Goal: Task Accomplishment & Management: Use online tool/utility

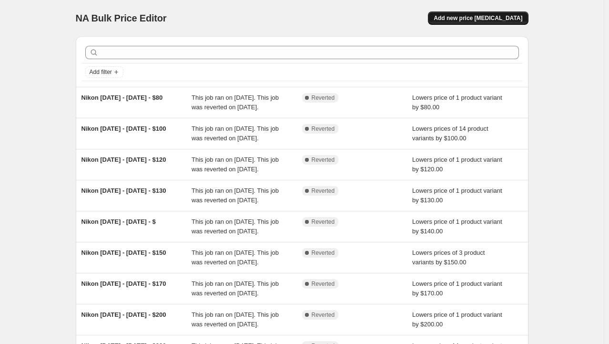
click at [499, 20] on span "Add new price [MEDICAL_DATA]" at bounding box center [478, 18] width 89 height 8
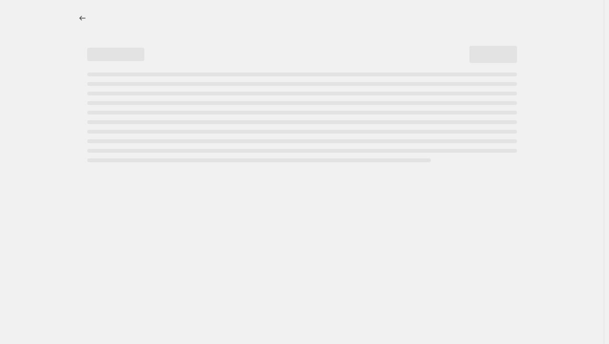
select select "percentage"
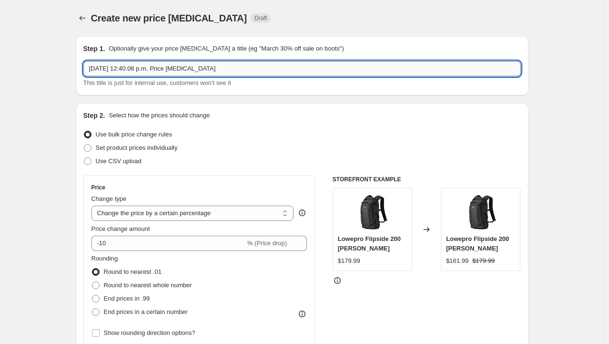
click at [172, 67] on input "Sep 15, 2025, 12:40:06 p.m. Price change job" at bounding box center [301, 68] width 437 height 15
type input "C"
type input "2"
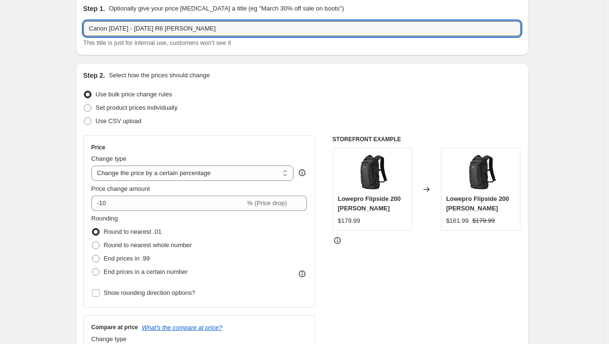
scroll to position [48, 0]
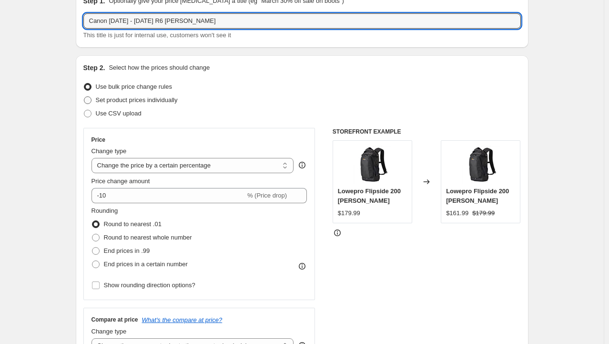
type input "Canon Sept 5 - Oct 2 R6 Mark II"
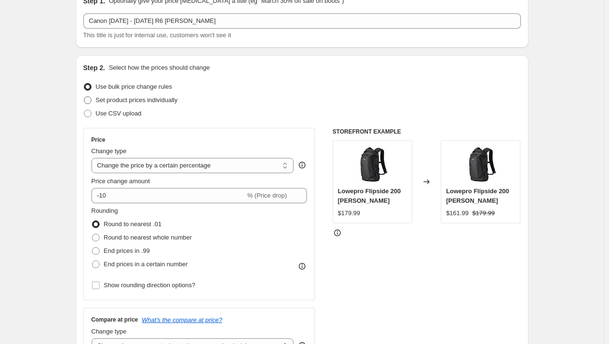
click at [155, 102] on span "Set product prices individually" at bounding box center [137, 99] width 82 height 7
click at [84, 97] on input "Set product prices individually" at bounding box center [84, 96] width 0 height 0
radio input "true"
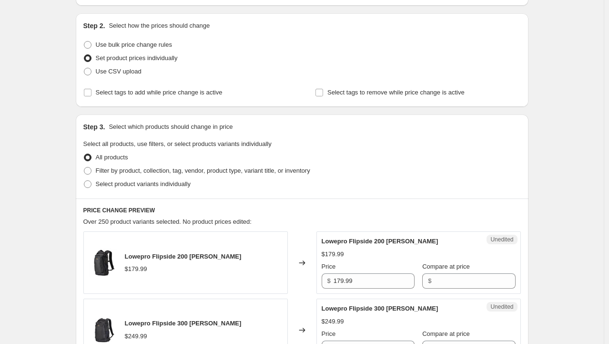
scroll to position [95, 0]
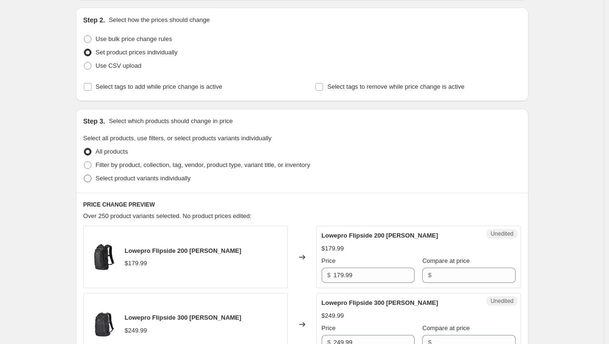
click at [155, 178] on span "Select product variants individually" at bounding box center [143, 177] width 95 height 7
click at [84, 175] on input "Select product variants individually" at bounding box center [84, 174] width 0 height 0
radio input "true"
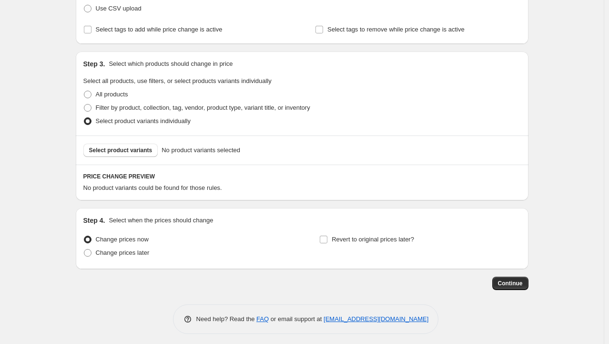
scroll to position [156, 0]
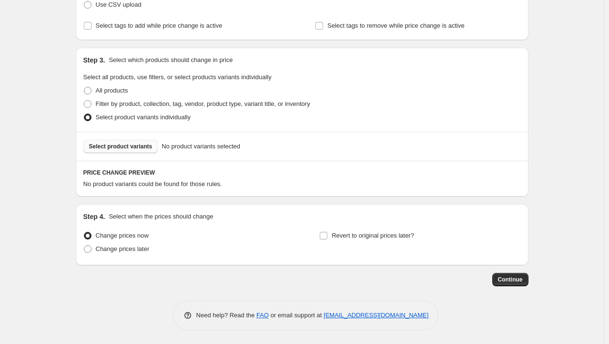
click at [131, 147] on span "Select product variants" at bounding box center [120, 146] width 63 height 8
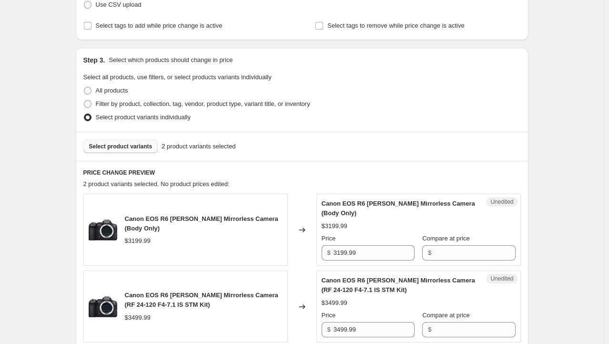
scroll to position [252, 0]
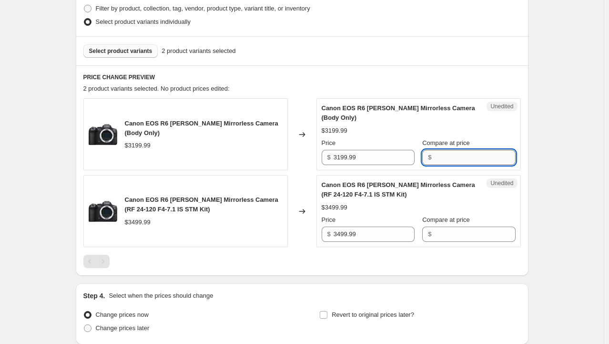
click at [486, 157] on input "Compare at price" at bounding box center [474, 157] width 81 height 15
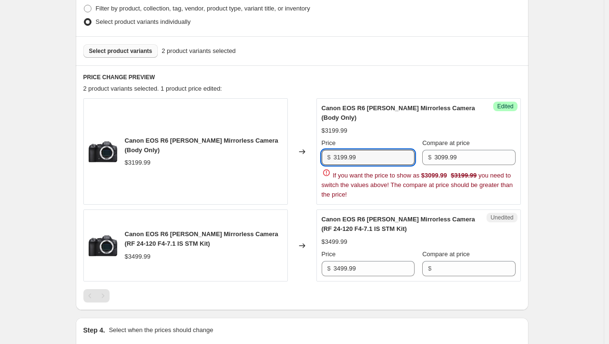
drag, startPoint x: 385, startPoint y: 160, endPoint x: 317, endPoint y: 156, distance: 67.8
click at [317, 156] on div "Canon EOS R6 Mark II Mirrorless Camera (Body Only) $3199.99 Changed to Success …" at bounding box center [301, 151] width 437 height 106
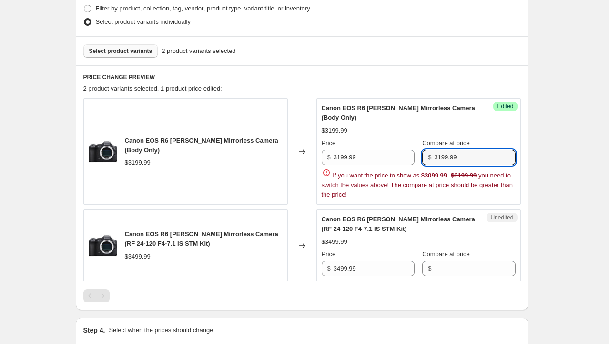
type input "3199.99"
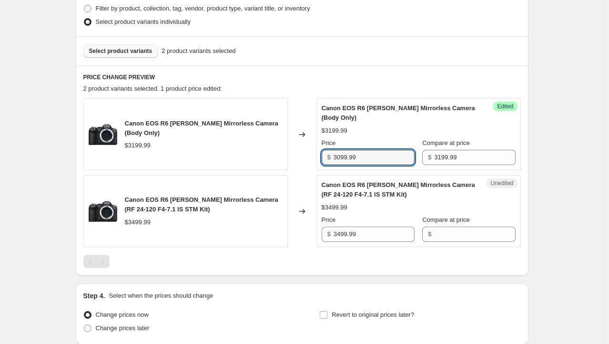
type input "3099.99"
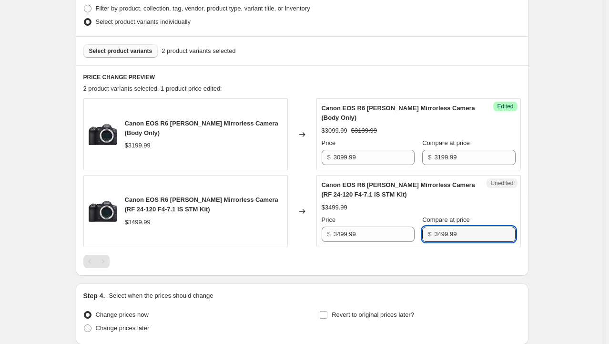
type input "3499.99"
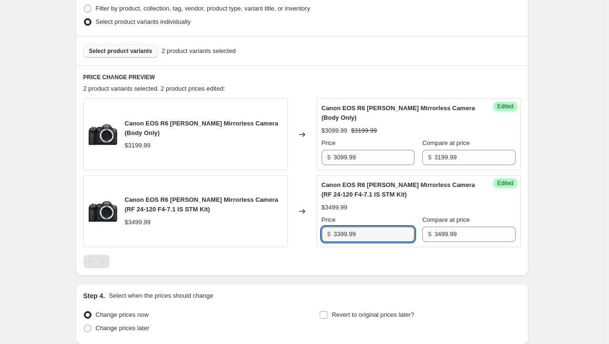
type input "3399.99"
click at [546, 198] on div "Create new price change job. This page is ready Create new price change job Dra…" at bounding box center [302, 85] width 604 height 675
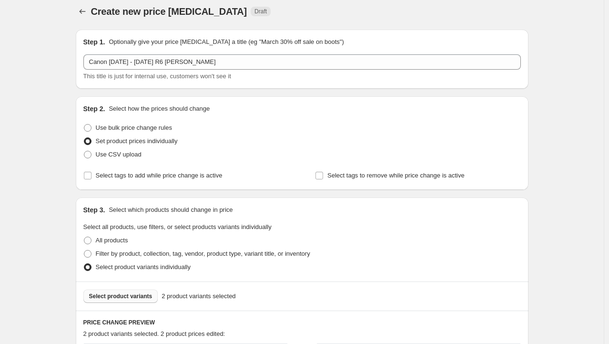
scroll to position [0, 0]
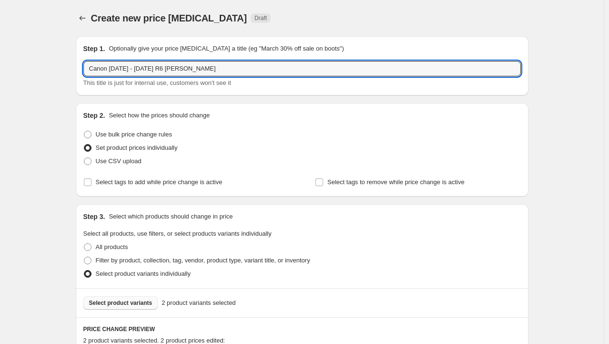
drag, startPoint x: 154, startPoint y: 68, endPoint x: 322, endPoint y: 83, distance: 168.0
click at [321, 83] on div "Canon Sept 5 - Oct 2 R6 Mark II This title is just for internal use, customers …" at bounding box center [301, 74] width 437 height 27
type input "Canon Sept 5 - Oct 2"
click at [514, 156] on div "Use CSV upload" at bounding box center [301, 160] width 437 height 13
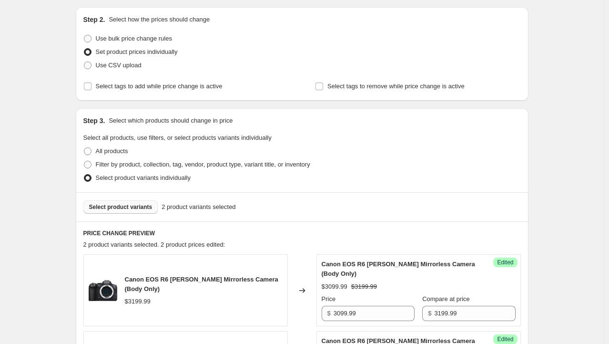
scroll to position [238, 0]
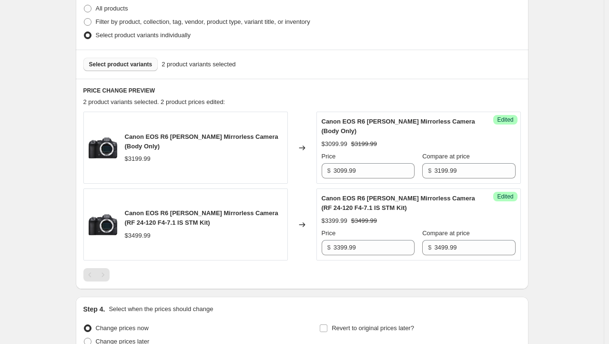
click at [127, 65] on span "Select product variants" at bounding box center [120, 65] width 63 height 8
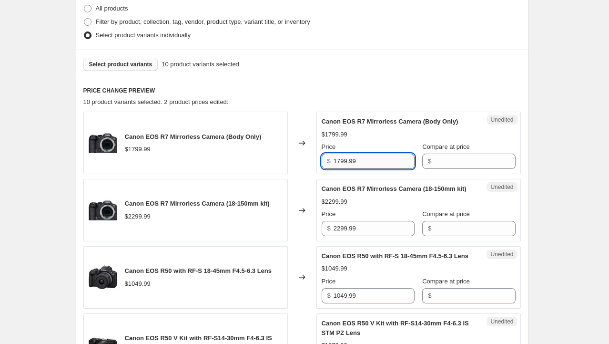
click at [379, 161] on input "1799.99" at bounding box center [374, 160] width 81 height 15
type input "1799.99"
click at [452, 158] on input "Compare at price" at bounding box center [474, 160] width 81 height 15
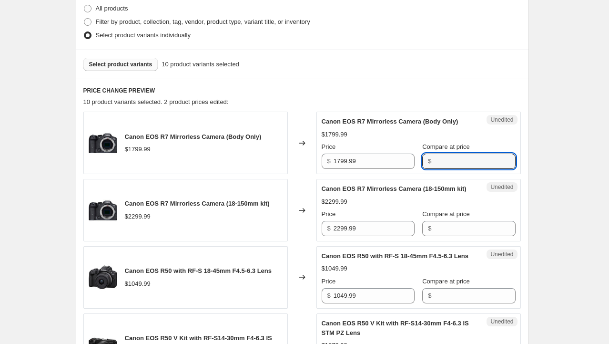
paste input "1799.99"
type input "1799.99"
click at [379, 231] on input "2299.99" at bounding box center [374, 228] width 81 height 15
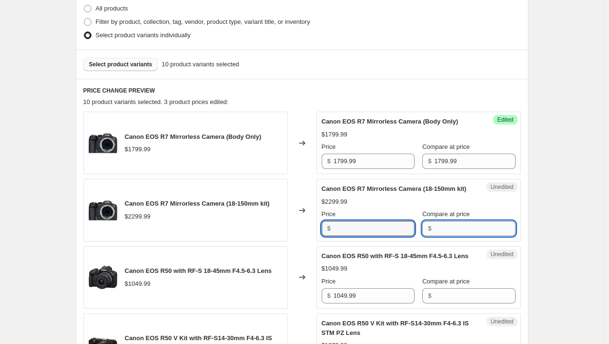
type input "2299.99"
click at [457, 229] on input "Compare at price" at bounding box center [474, 228] width 81 height 15
paste input "2299.99"
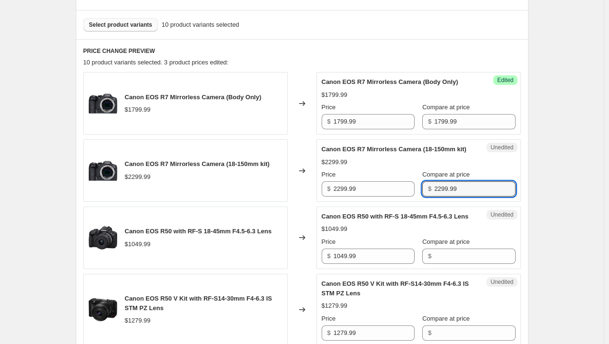
scroll to position [286, 0]
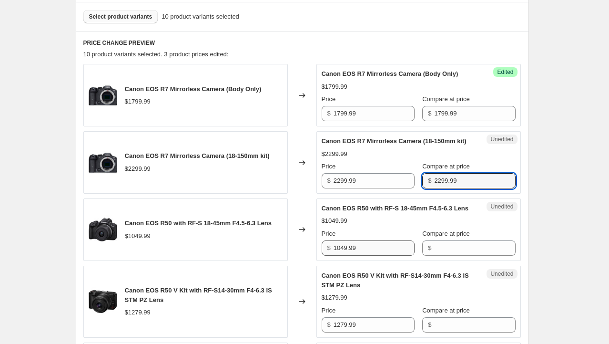
type input "2299.99"
click at [370, 243] on input "1049.99" at bounding box center [374, 247] width 81 height 15
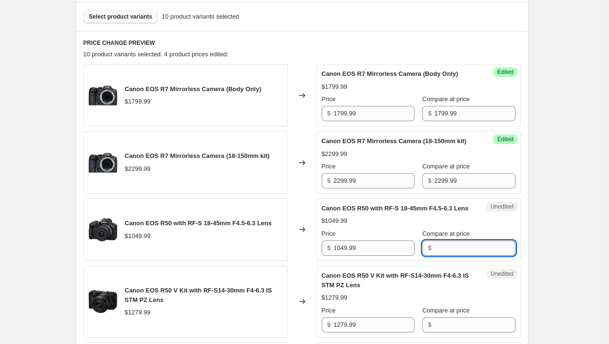
click at [456, 249] on input "Compare at price" at bounding box center [474, 247] width 81 height 15
paste input "2299.99"
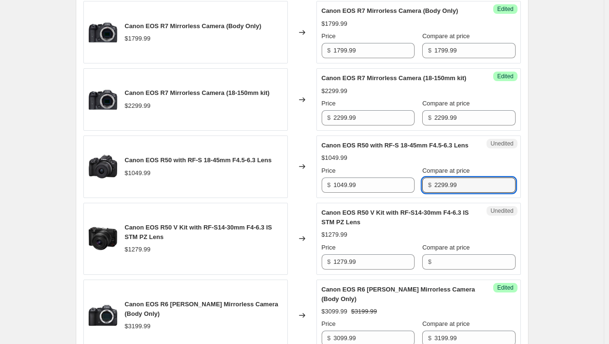
scroll to position [381, 0]
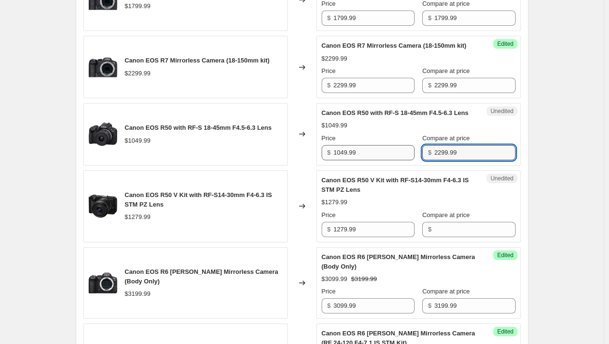
type input "2299.99"
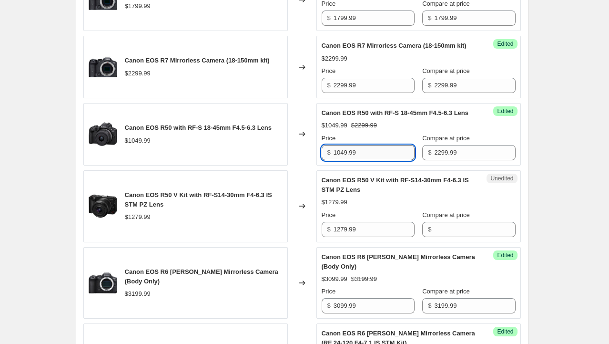
click at [386, 152] on input "1049.99" at bounding box center [374, 152] width 81 height 15
type input "1049.99"
click at [467, 154] on input "2299.99" at bounding box center [474, 152] width 81 height 15
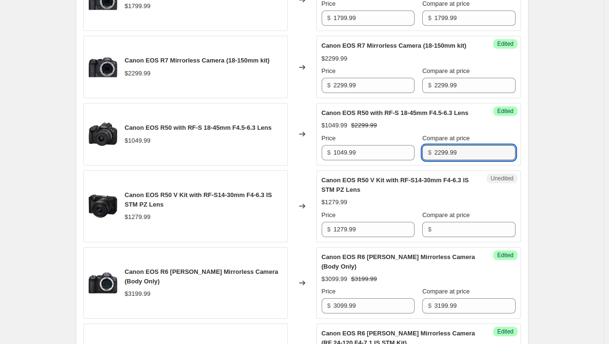
paste input "104"
type input "1049.99"
click at [558, 139] on div "Create new price change job. This page is ready Create new price change job Dra…" at bounding box center [302, 229] width 604 height 1221
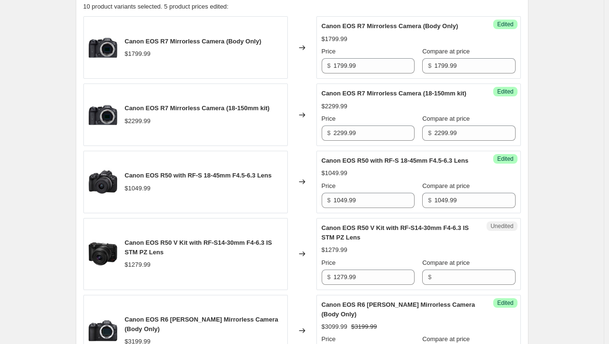
scroll to position [286, 0]
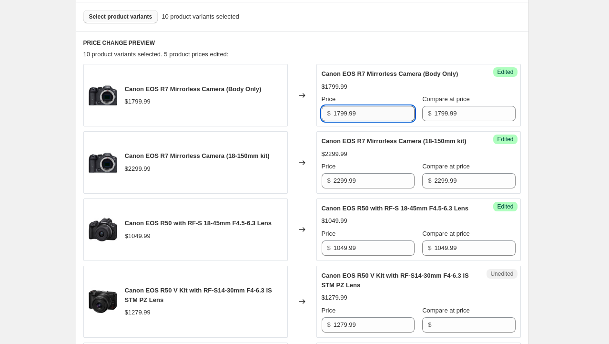
click at [379, 114] on input "1799.99" at bounding box center [374, 113] width 81 height 15
click at [572, 126] on div "Create new price change job. This page is ready Create new price change job Dra…" at bounding box center [302, 324] width 604 height 1221
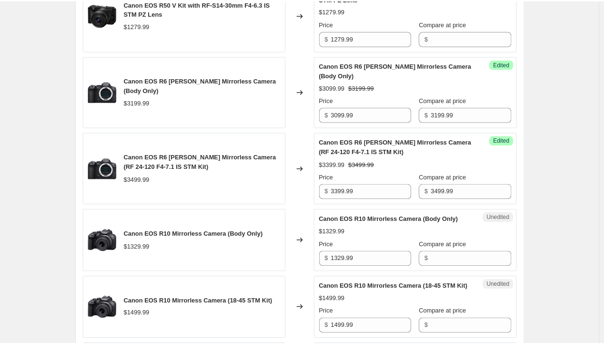
scroll to position [238, 0]
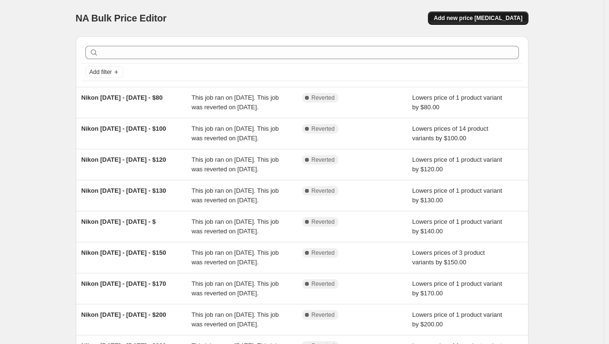
click at [479, 19] on span "Add new price [MEDICAL_DATA]" at bounding box center [478, 18] width 89 height 8
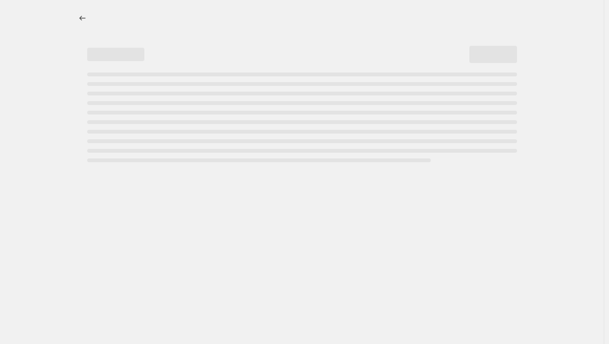
select select "percentage"
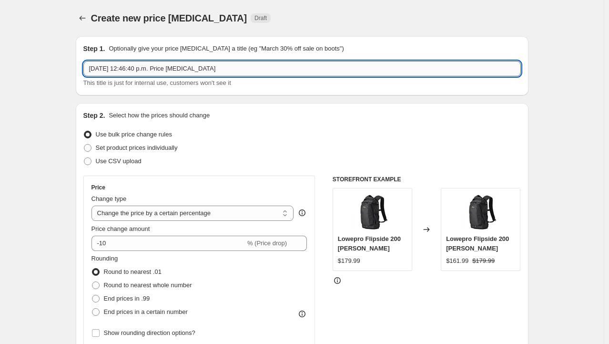
click at [210, 71] on input "[DATE] 12:46:40 p.m. Price [MEDICAL_DATA]" at bounding box center [301, 68] width 437 height 15
type input "Canon [DATE] - [DATE]"
click at [112, 145] on span "Set product prices individually" at bounding box center [137, 147] width 82 height 7
click at [84, 144] on input "Set product prices individually" at bounding box center [84, 144] width 0 height 0
radio input "true"
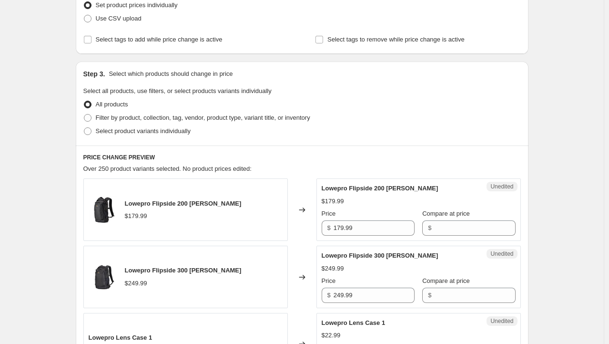
scroll to position [143, 0]
click at [144, 130] on span "Select product variants individually" at bounding box center [143, 130] width 95 height 7
click at [84, 127] on input "Select product variants individually" at bounding box center [84, 127] width 0 height 0
radio input "true"
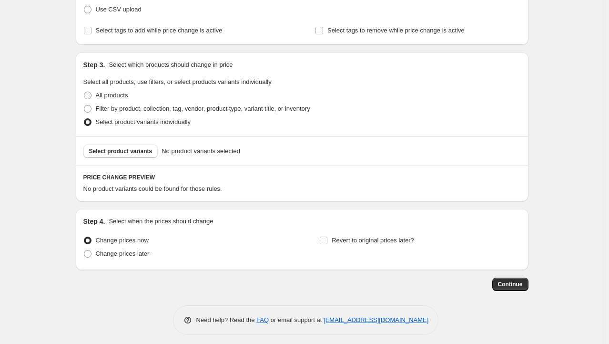
scroll to position [156, 0]
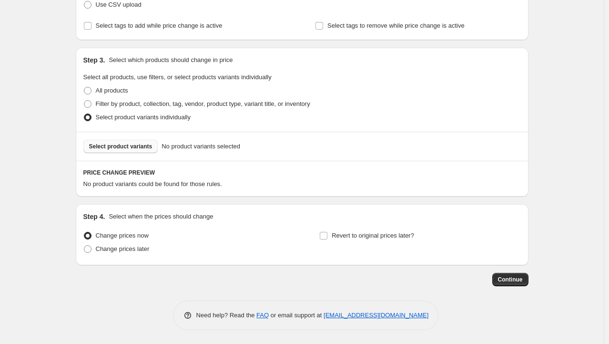
click at [112, 143] on span "Select product variants" at bounding box center [120, 146] width 63 height 8
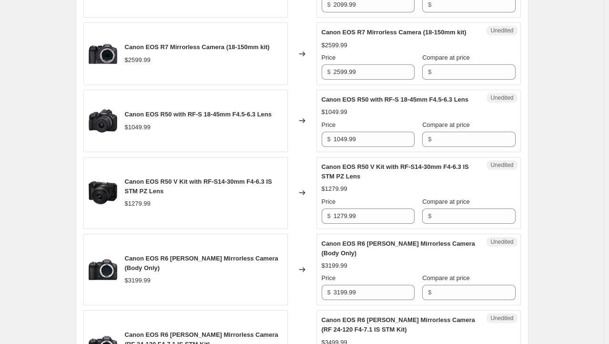
scroll to position [204, 0]
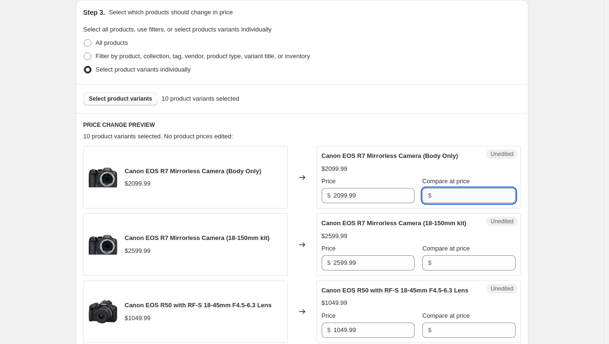
click at [461, 197] on input "Compare at price" at bounding box center [474, 195] width 81 height 15
click at [377, 193] on input "2099.99" at bounding box center [374, 195] width 81 height 15
click at [458, 200] on input "Compare at price" at bounding box center [474, 195] width 81 height 15
paste input "2099.99"
type input "2099.99"
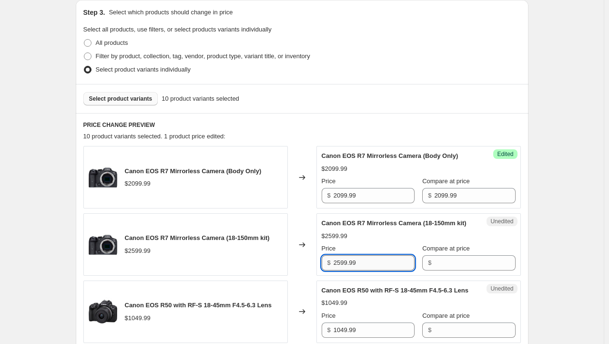
click at [384, 263] on input "2599.99" at bounding box center [374, 262] width 81 height 15
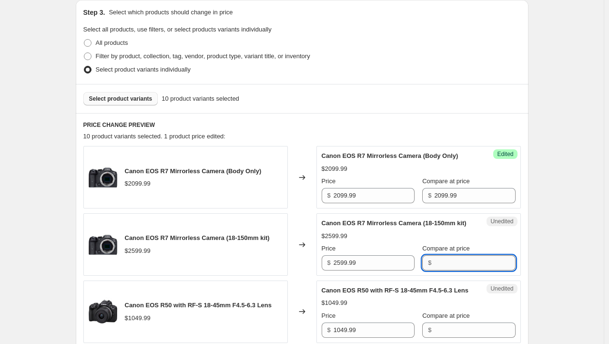
click at [450, 265] on input "Compare at price" at bounding box center [474, 262] width 81 height 15
click at [376, 264] on input "2599.99" at bounding box center [374, 262] width 81 height 15
click at [461, 268] on input "Compare at price" at bounding box center [474, 262] width 81 height 15
paste input "2599.99"
type input "2599.99"
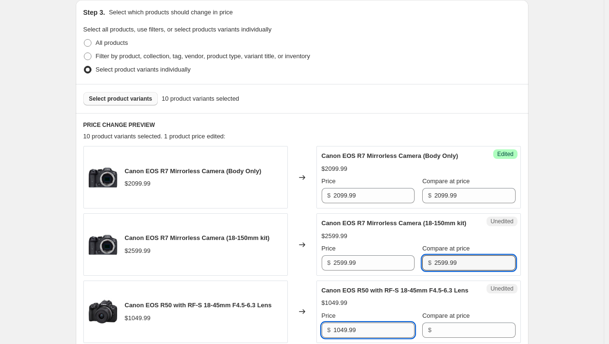
click at [373, 325] on input "1049.99" at bounding box center [374, 329] width 81 height 15
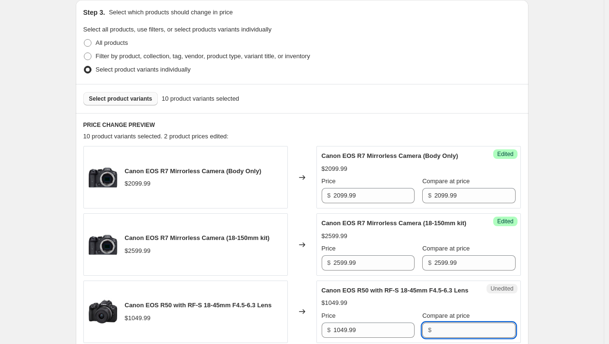
click at [463, 332] on input "Compare at price" at bounding box center [474, 329] width 81 height 15
paste input "1049.99"
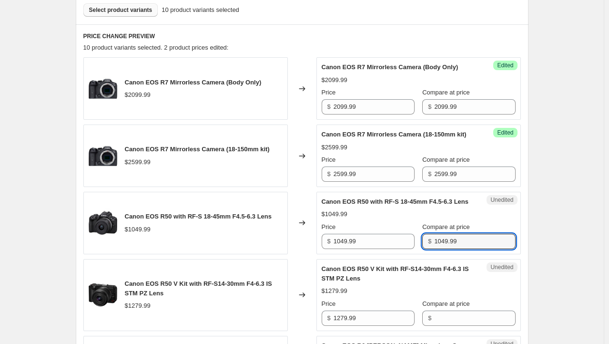
scroll to position [347, 0]
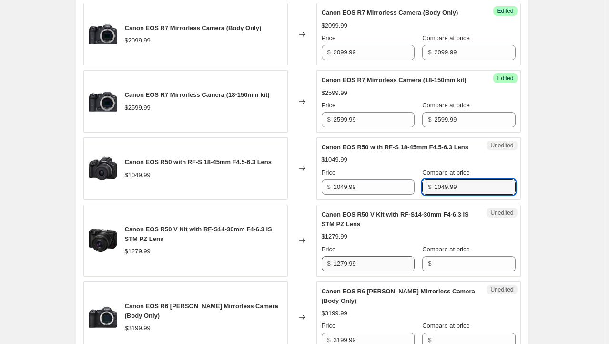
type input "1049.99"
click at [383, 264] on input "1279.99" at bounding box center [374, 263] width 81 height 15
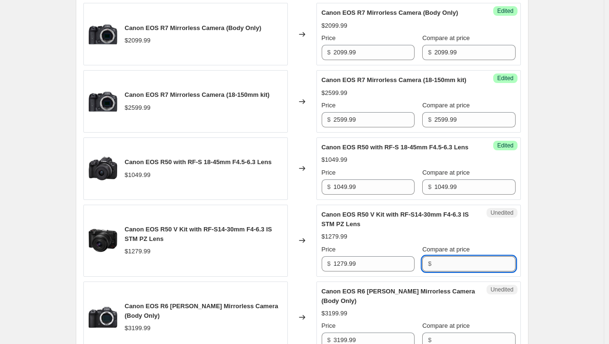
click at [469, 264] on input "Compare at price" at bounding box center [474, 263] width 81 height 15
paste input "1279.99"
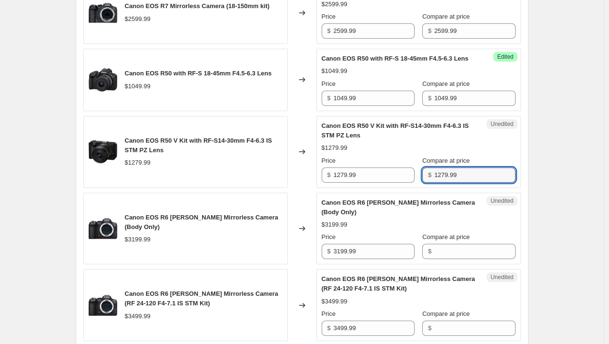
scroll to position [442, 0]
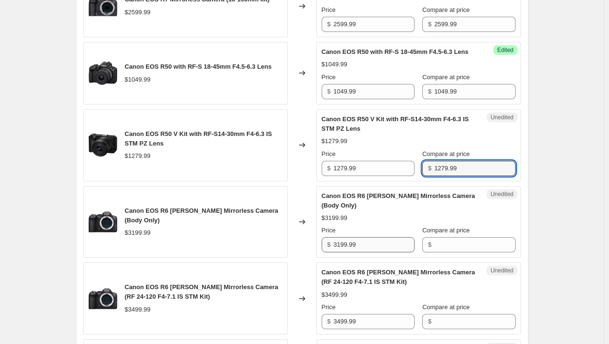
type input "1279.99"
click at [374, 244] on input "3199.99" at bounding box center [374, 244] width 81 height 15
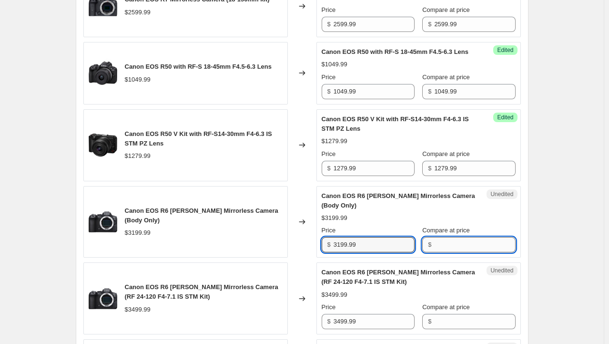
click at [478, 250] on input "Compare at price" at bounding box center [474, 244] width 81 height 15
paste input "3199.99"
type input "3199.99"
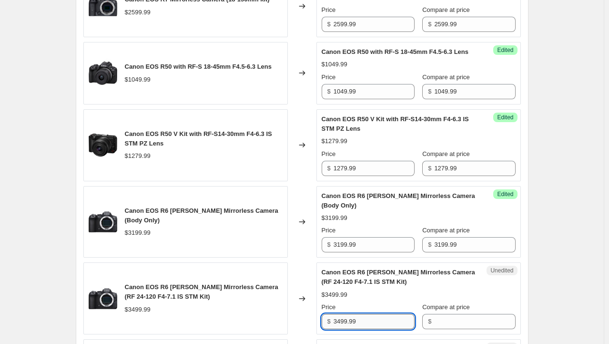
click at [380, 319] on input "3499.99" at bounding box center [374, 321] width 81 height 15
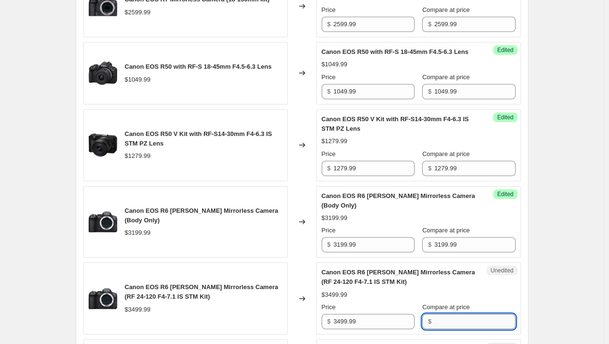
click at [452, 321] on input "Compare at price" at bounding box center [474, 321] width 81 height 15
paste input "3499.99"
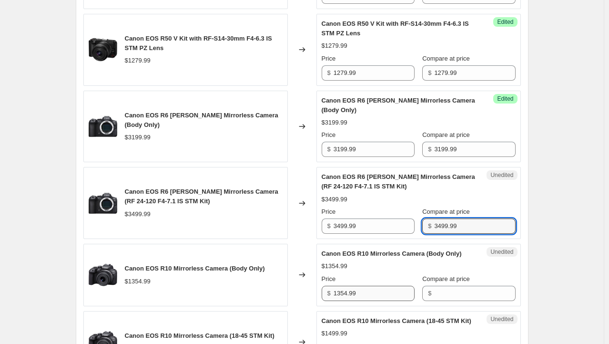
type input "3499.99"
click at [371, 289] on input "1354.99" at bounding box center [374, 292] width 81 height 15
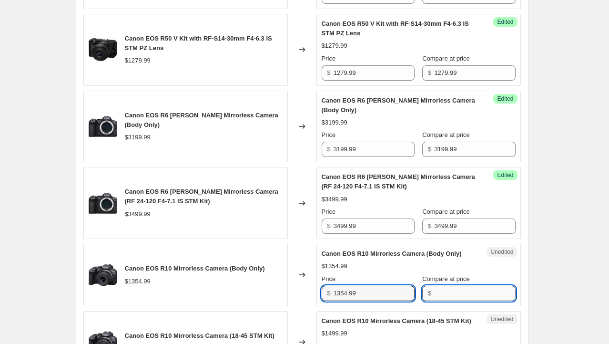
click at [456, 290] on input "Compare at price" at bounding box center [474, 292] width 81 height 15
paste input "1354.99"
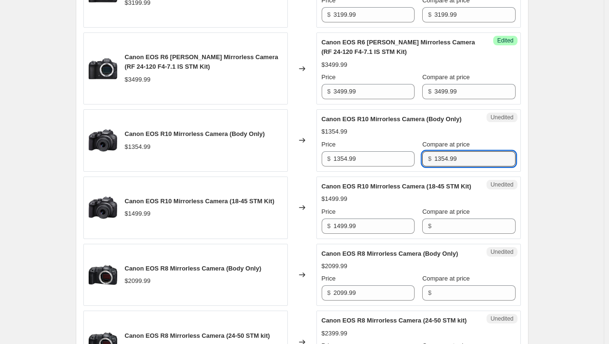
scroll to position [680, 0]
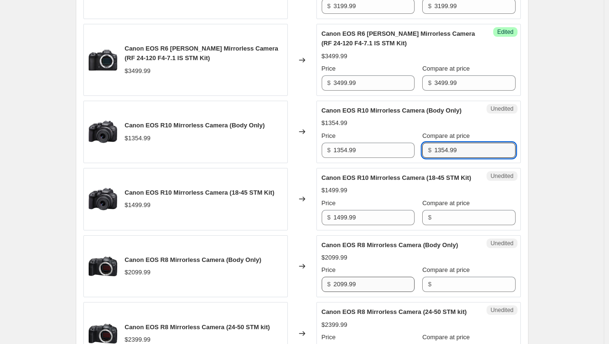
type input "1354.99"
click at [376, 280] on input "2099.99" at bounding box center [374, 283] width 81 height 15
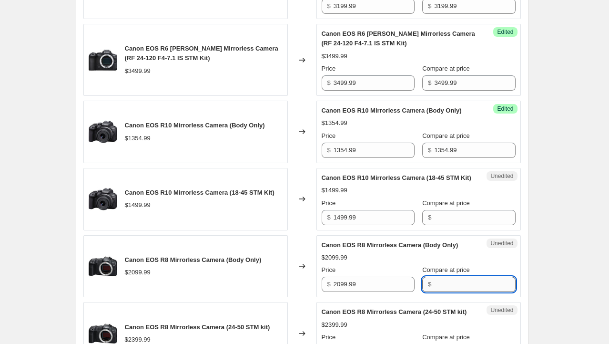
click at [452, 281] on input "Compare at price" at bounding box center [474, 283] width 81 height 15
paste input "2099.99"
type input "2099.99"
click at [379, 215] on input "1499.99" at bounding box center [374, 217] width 81 height 15
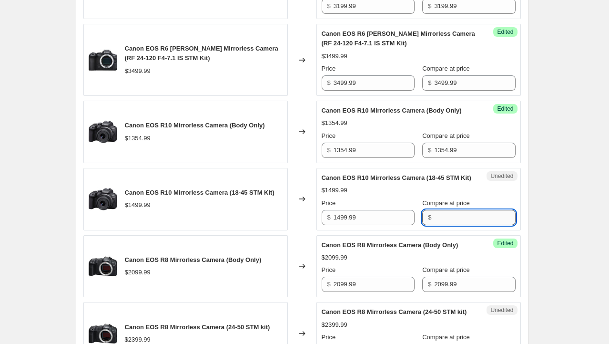
click at [459, 215] on input "Compare at price" at bounding box center [474, 217] width 81 height 15
paste input "1499.99"
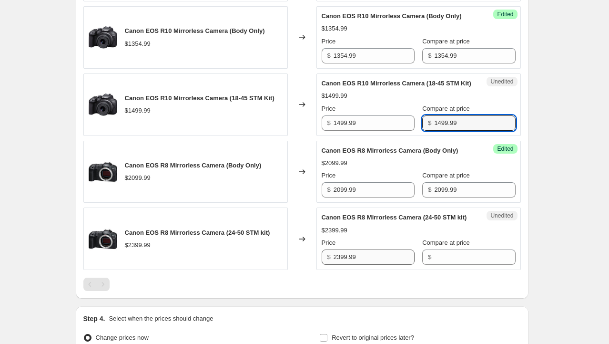
scroll to position [776, 0]
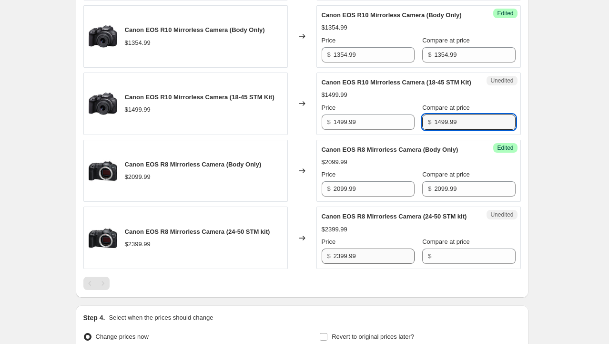
type input "1499.99"
click at [385, 250] on input "2399.99" at bounding box center [374, 255] width 81 height 15
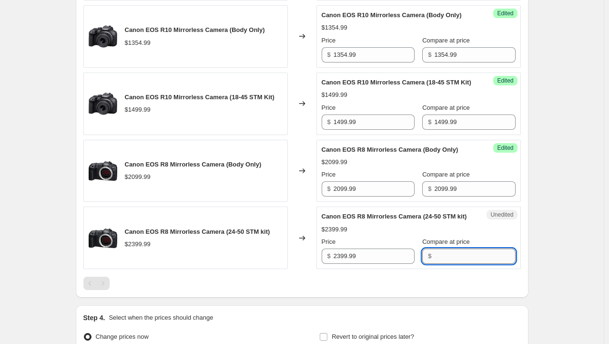
click at [462, 254] on input "Compare at price" at bounding box center [474, 255] width 81 height 15
paste input "2399.99"
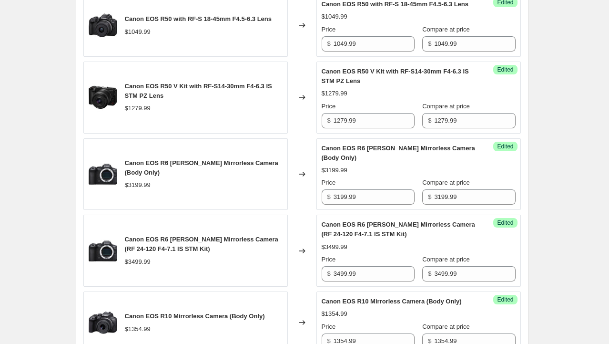
scroll to position [204, 0]
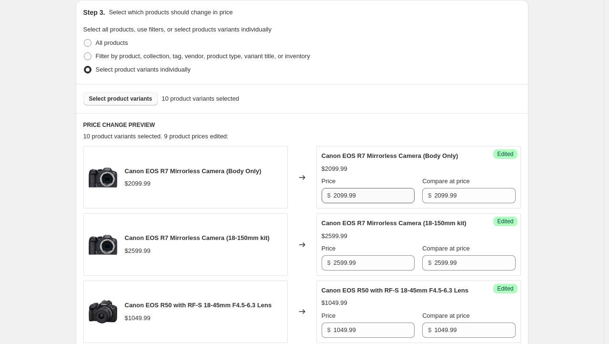
type input "2399.99"
click at [379, 196] on input "2099.99" at bounding box center [374, 195] width 81 height 15
click at [382, 194] on input "2099.99" at bounding box center [374, 195] width 81 height 15
type input "1999.99"
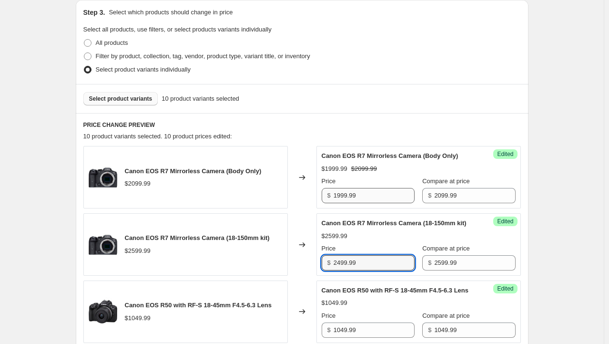
type input "2499.99"
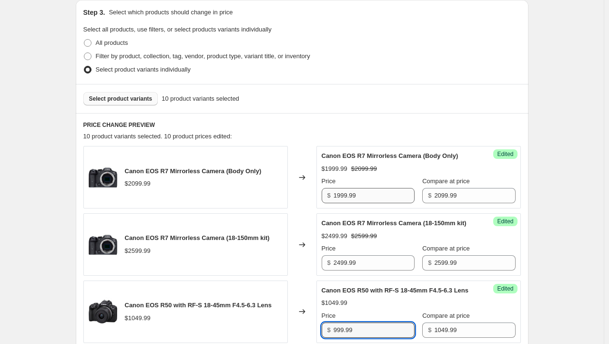
type input "999.99"
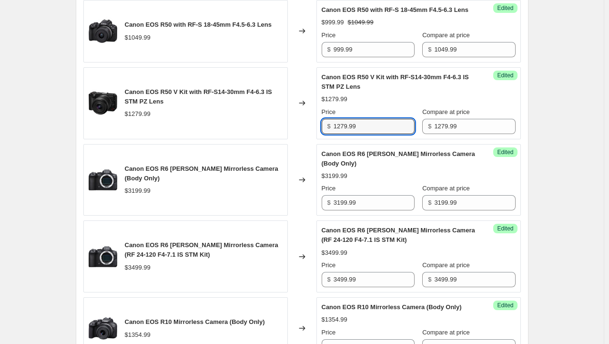
scroll to position [533, 0]
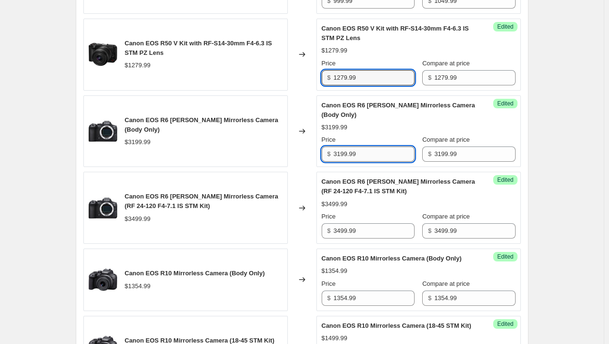
click at [371, 153] on input "3199.99" at bounding box center [374, 153] width 81 height 15
type input "3099.99"
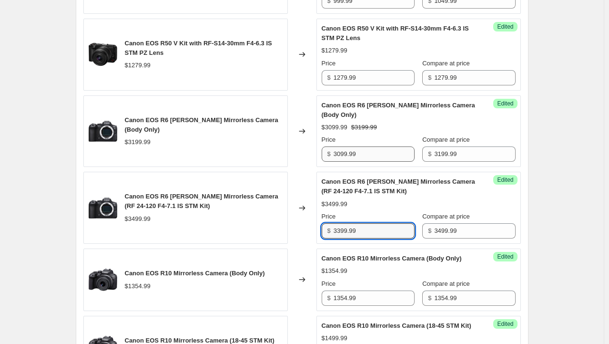
type input "3399.99"
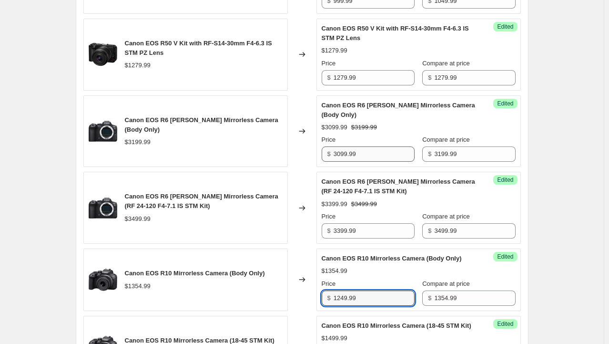
type input "1249.99"
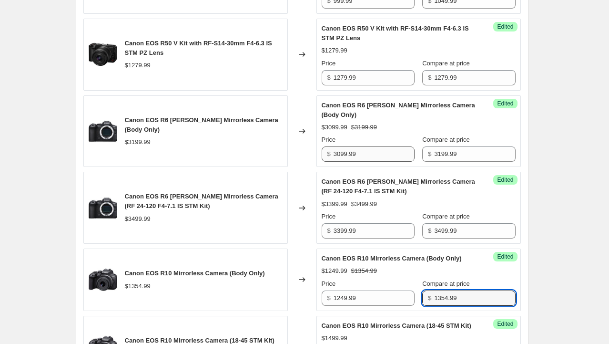
scroll to position [724, 0]
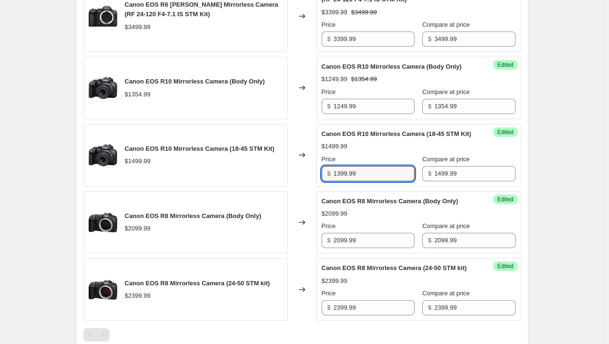
type input "1399.99"
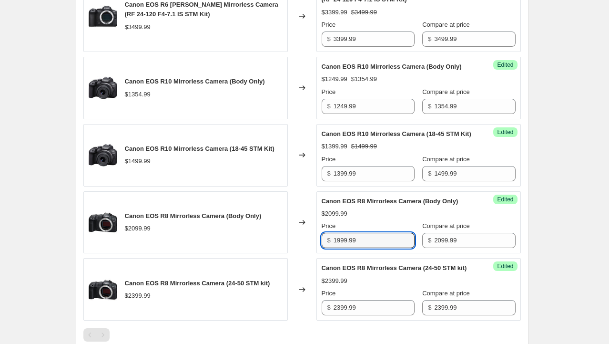
type input "1999.99"
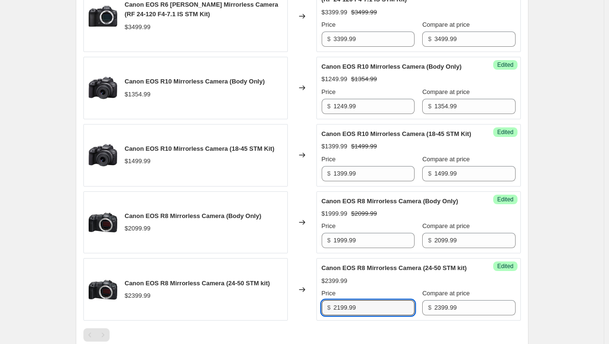
type input "2199.99"
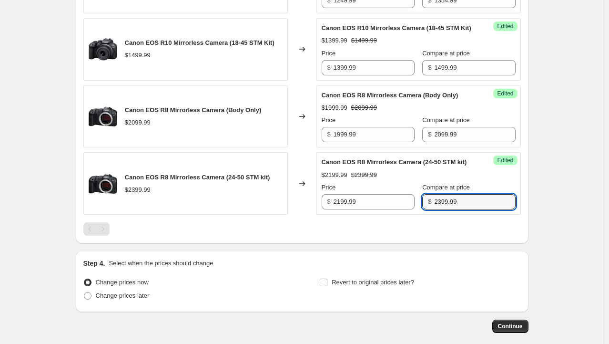
scroll to position [867, 0]
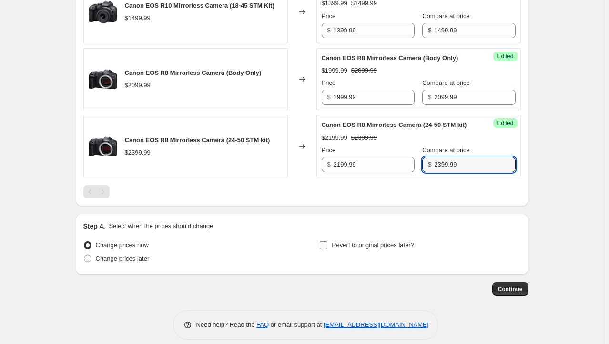
click at [399, 246] on span "Revert to original prices later?" at bounding box center [373, 244] width 82 height 7
click at [327, 246] on input "Revert to original prices later?" at bounding box center [324, 245] width 8 height 8
checkbox input "true"
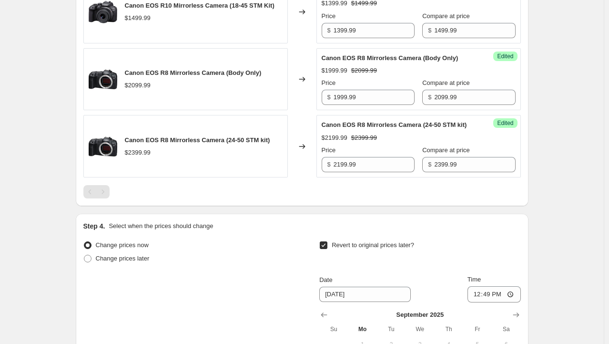
scroll to position [1010, 0]
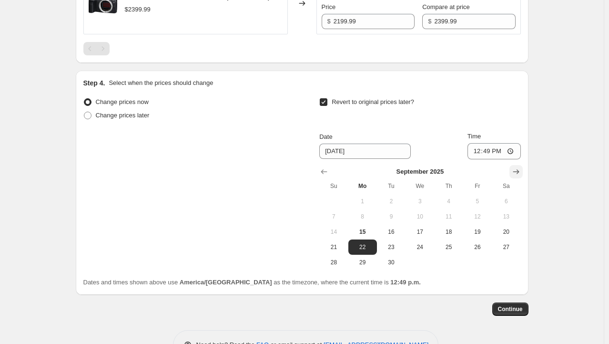
click at [518, 167] on icon "Show next month, October 2025" at bounding box center [516, 172] width 10 height 10
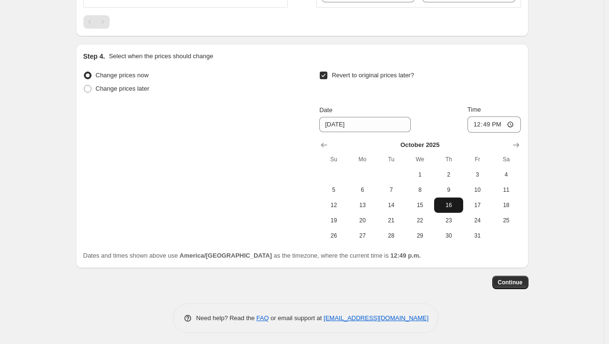
scroll to position [1038, 0]
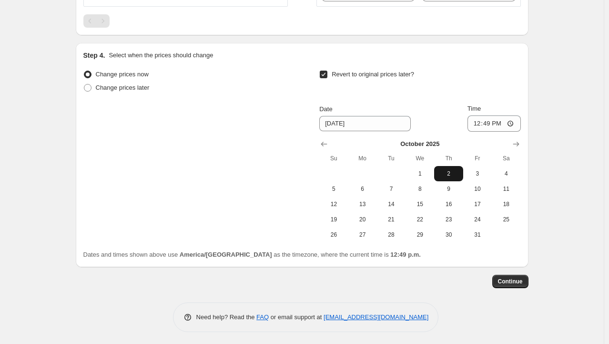
click at [452, 170] on span "2" at bounding box center [448, 174] width 21 height 8
type input "10/2/2025"
click at [477, 120] on input "12:49" at bounding box center [493, 123] width 53 height 16
type input "23:59"
click at [514, 281] on span "Continue" at bounding box center [510, 281] width 25 height 8
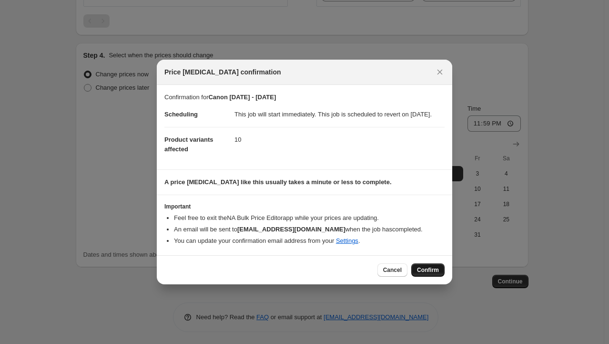
click at [435, 274] on span "Confirm" at bounding box center [428, 270] width 22 height 8
type input "Canon Sept 5 - Oct 2"
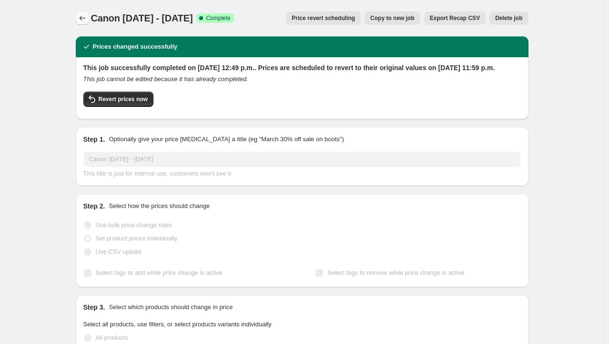
click at [85, 15] on icon "Price change jobs" at bounding box center [83, 18] width 10 height 10
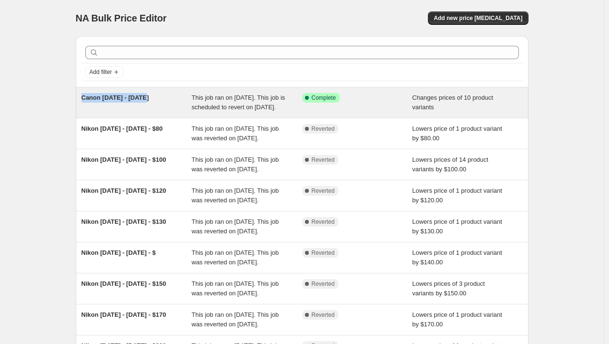
drag, startPoint x: 147, startPoint y: 98, endPoint x: 83, endPoint y: 96, distance: 63.9
click at [83, 96] on div "Canon Sept 5 - Oct 2 This job ran on September 15, 2025. This job is scheduled …" at bounding box center [302, 102] width 453 height 30
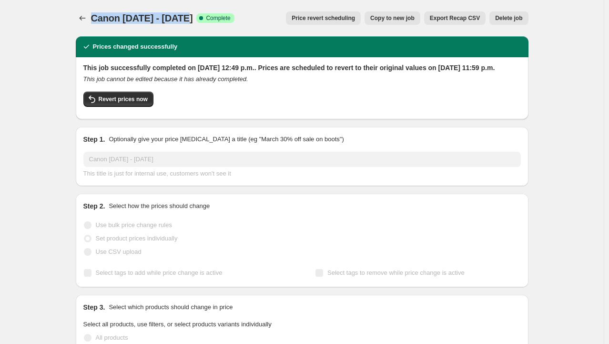
drag, startPoint x: 95, startPoint y: 19, endPoint x: 188, endPoint y: 20, distance: 92.9
click at [188, 20] on div "Canon Sept 5 - Oct 2 Success Complete Complete" at bounding box center [162, 17] width 143 height 13
copy span "Canon Sept 5 - Oct 2"
click at [85, 18] on icon "Price change jobs" at bounding box center [83, 18] width 10 height 10
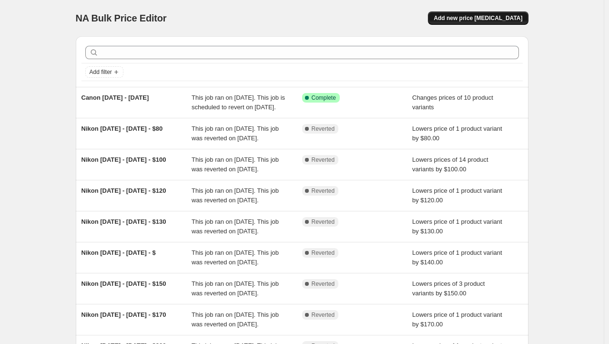
click at [486, 22] on button "Add new price change job" at bounding box center [478, 17] width 100 height 13
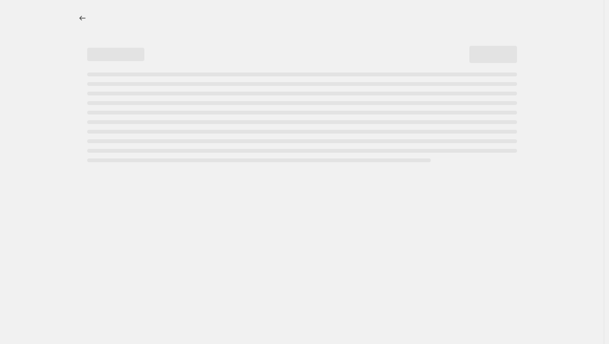
select select "percentage"
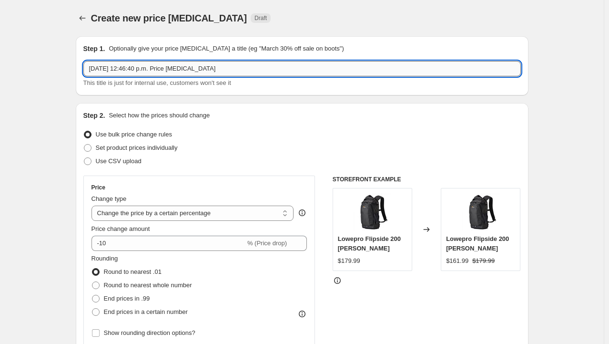
drag, startPoint x: 247, startPoint y: 67, endPoint x: 111, endPoint y: 66, distance: 135.8
click at [0, 62] on html "Home Settings Plans Skip to content Create new price change job. This page is r…" at bounding box center [304, 172] width 609 height 344
paste input "Canon Sept 5 - Oct 2"
type input "Canon Sept 5 - Oct 2 II"
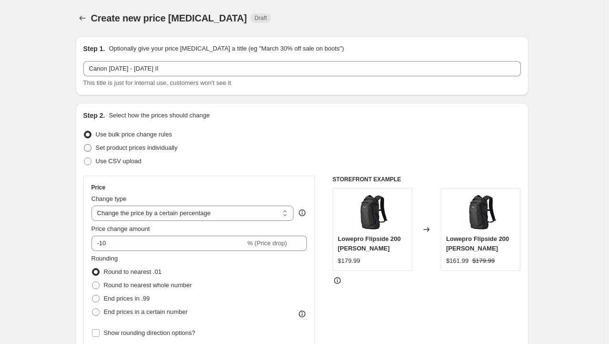
click at [138, 146] on span "Set product prices individually" at bounding box center [137, 147] width 82 height 7
click at [84, 144] on input "Set product prices individually" at bounding box center [84, 144] width 0 height 0
radio input "true"
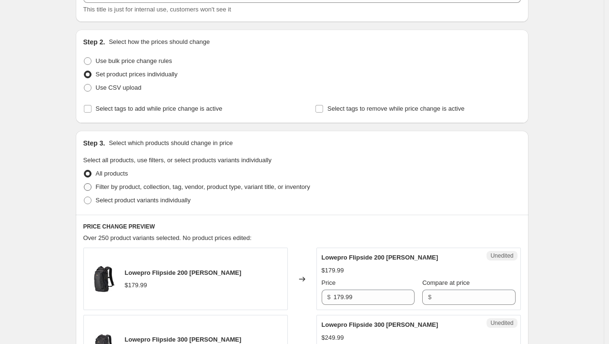
scroll to position [95, 0]
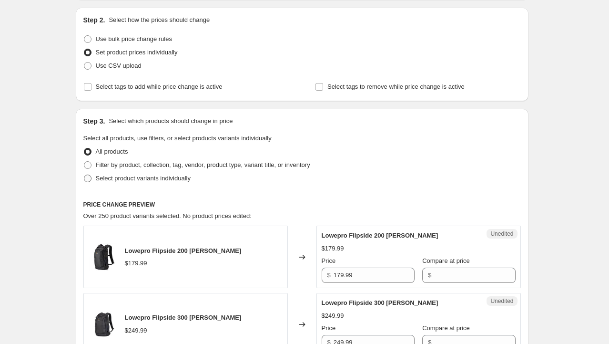
click at [131, 176] on span "Select product variants individually" at bounding box center [143, 177] width 95 height 7
click at [84, 175] on input "Select product variants individually" at bounding box center [84, 174] width 0 height 0
radio input "true"
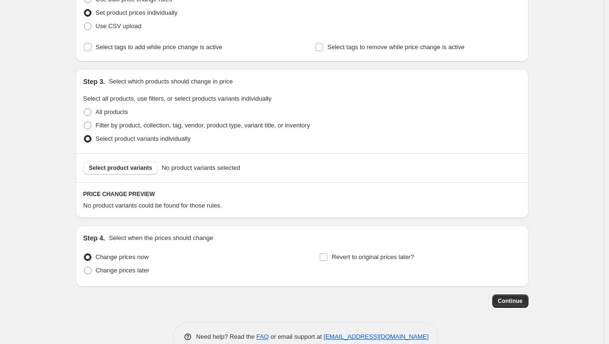
scroll to position [143, 0]
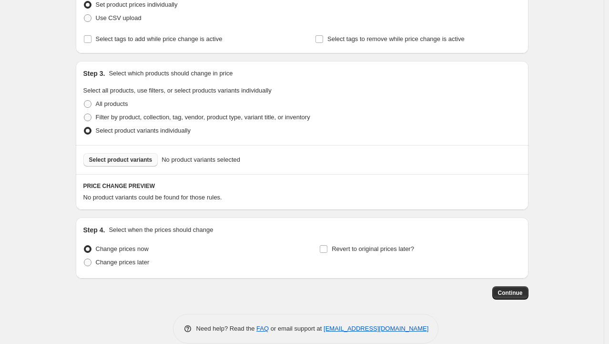
click at [137, 161] on span "Select product variants" at bounding box center [120, 160] width 63 height 8
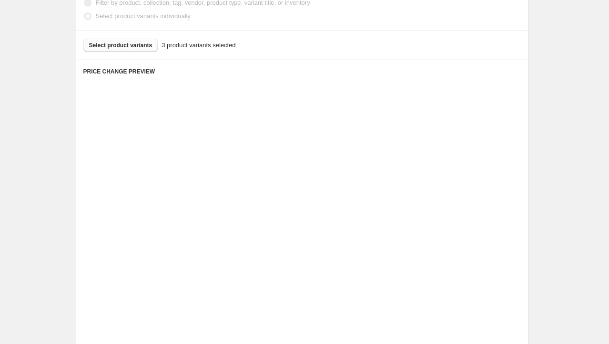
scroll to position [334, 0]
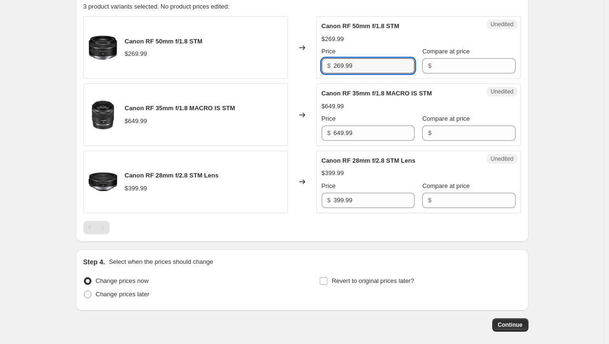
drag, startPoint x: 356, startPoint y: 68, endPoint x: 295, endPoint y: 68, distance: 61.0
click at [295, 68] on div "Canon RF 50mm f/1.8 STM $269.99 Changed to Unedited Canon RF 50mm f/1.8 STM $26…" at bounding box center [301, 47] width 437 height 62
click at [473, 62] on input "Compare at price" at bounding box center [474, 65] width 81 height 15
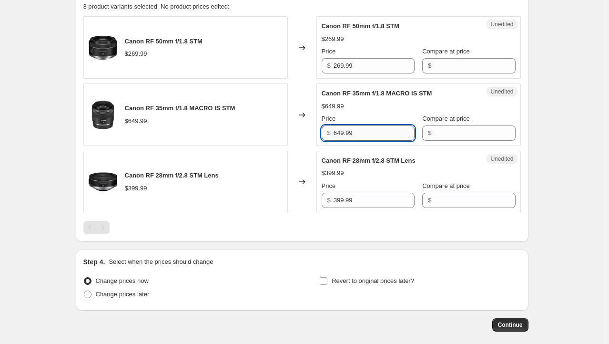
click at [376, 131] on input "649.99" at bounding box center [374, 132] width 81 height 15
click at [448, 132] on input "Compare at price" at bounding box center [474, 132] width 81 height 15
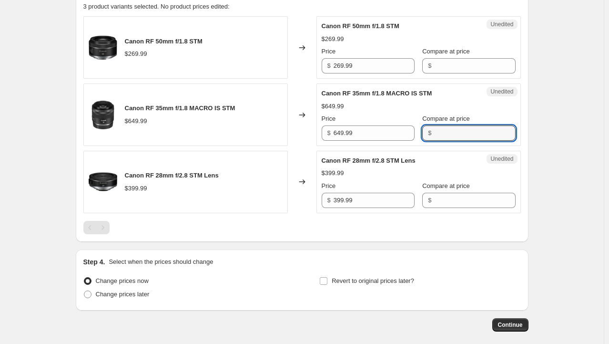
paste input "649.99"
type input "649.99"
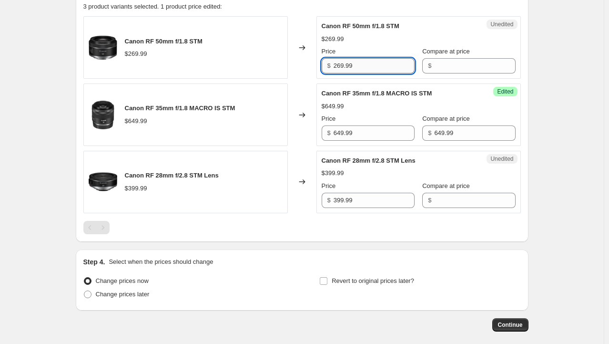
click at [388, 64] on input "269.99" at bounding box center [374, 65] width 81 height 15
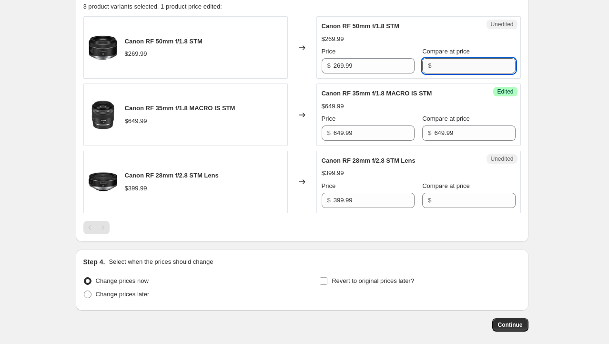
click at [465, 71] on input "Compare at price" at bounding box center [474, 65] width 81 height 15
paste input "269.99"
type input "269.99"
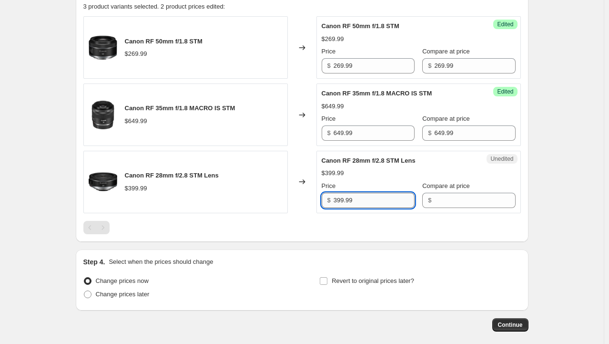
click at [383, 196] on input "399.99" at bounding box center [374, 200] width 81 height 15
click at [454, 203] on input "Compare at price" at bounding box center [474, 200] width 81 height 15
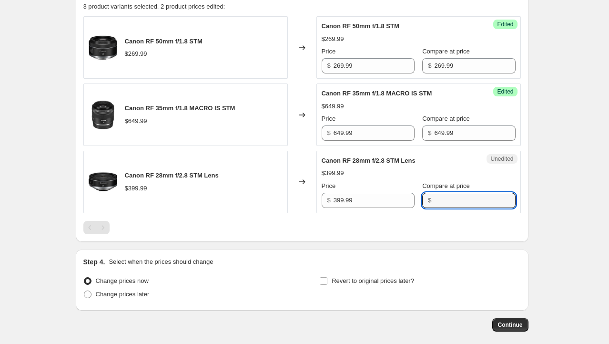
paste input "399.99"
type input "399.99"
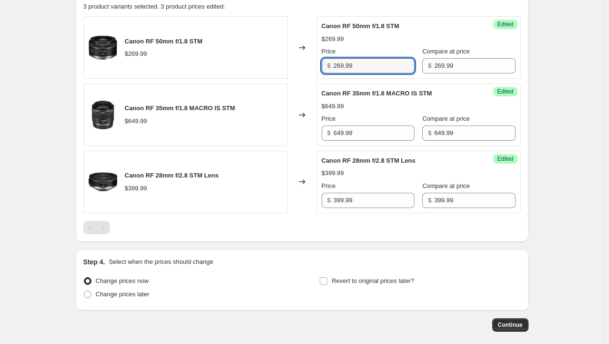
drag, startPoint x: 365, startPoint y: 63, endPoint x: 331, endPoint y: 70, distance: 34.9
click at [331, 70] on div "$ 269.99" at bounding box center [368, 65] width 93 height 15
type input "259.99"
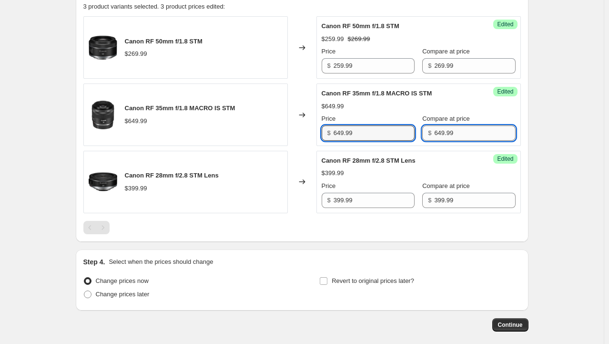
click at [459, 125] on input "649.99" at bounding box center [474, 132] width 81 height 15
drag, startPoint x: 479, startPoint y: 133, endPoint x: 394, endPoint y: 131, distance: 85.3
click at [394, 131] on div "Price $ 649.99 Compare at price $ 649.99" at bounding box center [419, 127] width 194 height 27
type input "699.99"
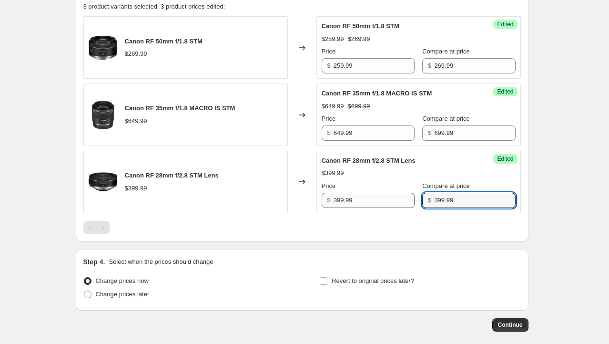
drag, startPoint x: 473, startPoint y: 200, endPoint x: 348, endPoint y: 197, distance: 124.9
click at [348, 197] on div "Price $ 399.99 Compare at price $ 399.99" at bounding box center [419, 194] width 194 height 27
type input "429.99"
click at [375, 282] on span "Revert to original prices later?" at bounding box center [373, 280] width 82 height 7
click at [327, 282] on input "Revert to original prices later?" at bounding box center [324, 281] width 8 height 8
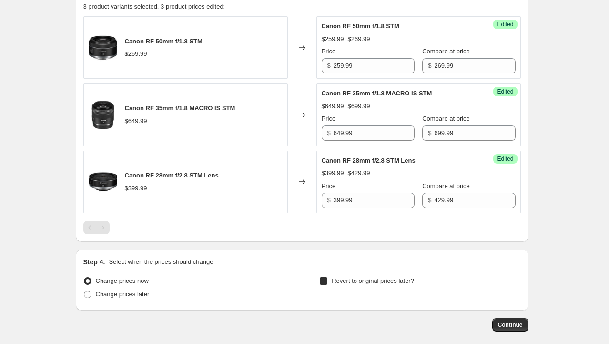
checkbox input "true"
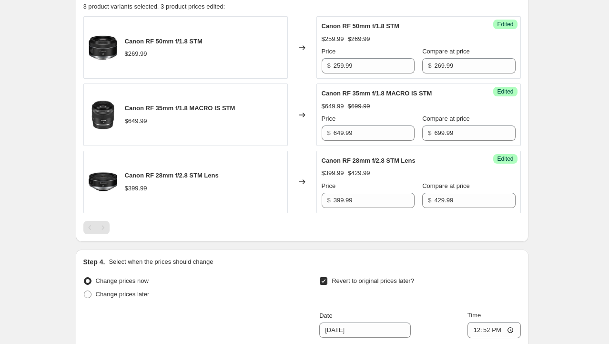
scroll to position [476, 0]
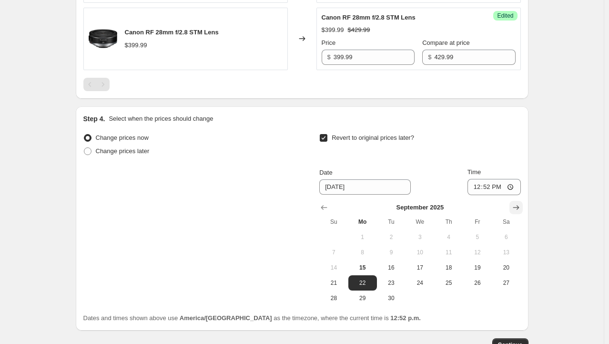
click at [519, 206] on icon "Show next month, October 2025" at bounding box center [516, 207] width 6 height 5
drag, startPoint x: 457, startPoint y: 235, endPoint x: 476, endPoint y: 213, distance: 29.5
click at [458, 235] on span "2" at bounding box center [448, 237] width 21 height 8
type input "10/2/2025"
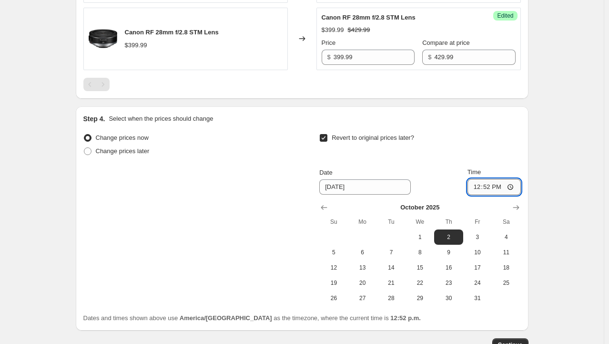
click at [480, 186] on input "12:52" at bounding box center [493, 187] width 53 height 16
type input "23:59"
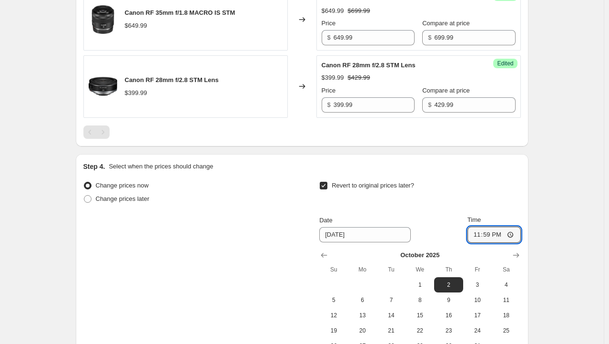
click at [559, 148] on div "Create new price change job. This page is ready Create new price change job Dra…" at bounding box center [302, 14] width 604 height 886
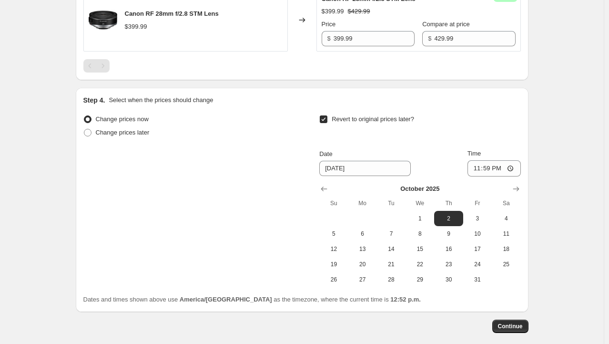
scroll to position [541, 0]
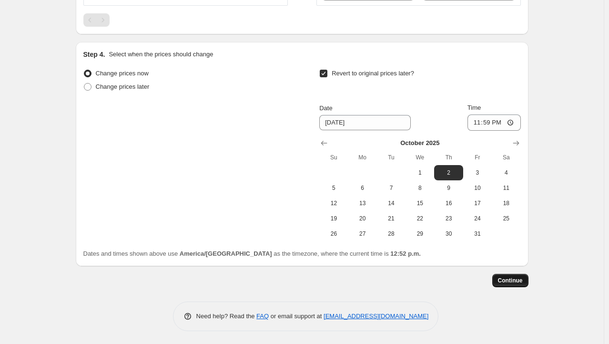
click at [513, 277] on span "Continue" at bounding box center [510, 280] width 25 height 8
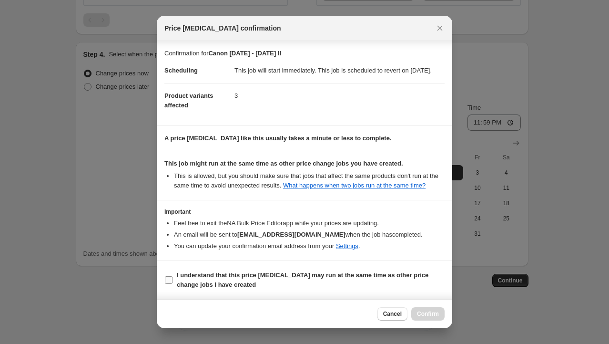
scroll to position [16, 0]
click at [243, 280] on b "I understand that this price change job may run at the same time as other price…" at bounding box center [303, 279] width 252 height 17
click at [172, 280] on input "I understand that this price change job may run at the same time as other price…" at bounding box center [169, 280] width 8 height 8
checkbox input "true"
click at [431, 315] on span "Confirm" at bounding box center [428, 314] width 22 height 8
